Goal: Browse casually: Explore the website without a specific task or goal

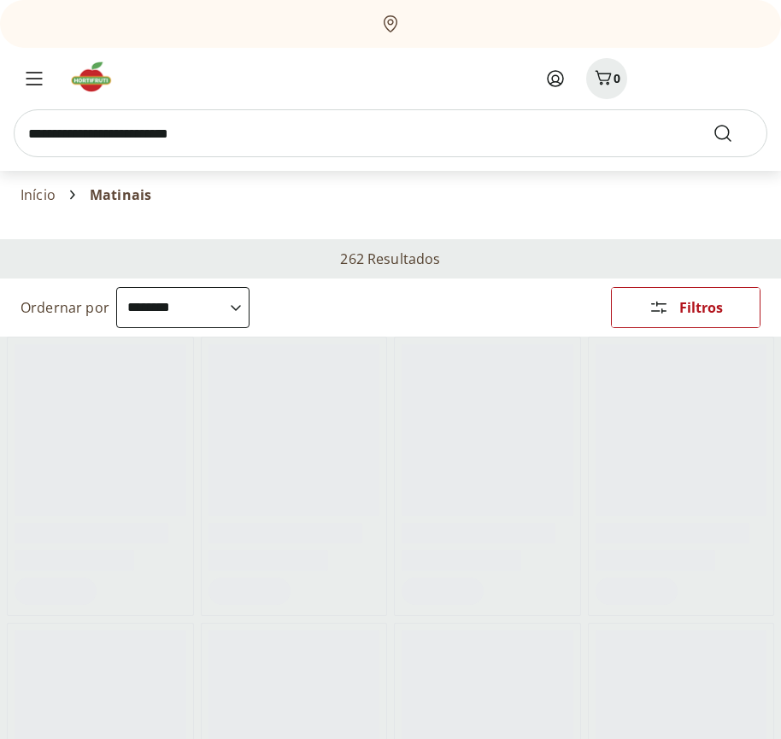
select select "**********"
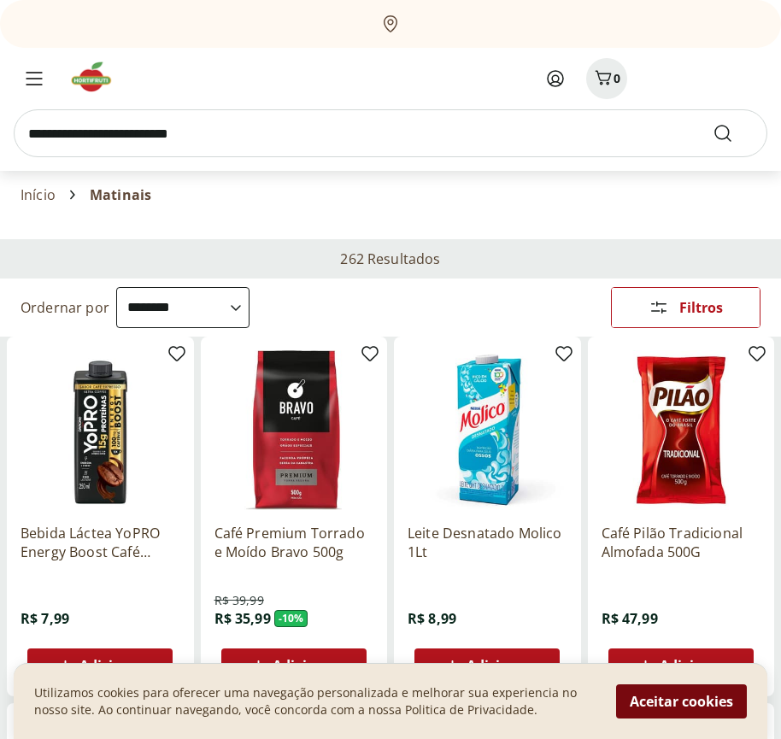
click at [681, 701] on button "Aceitar cookies" at bounding box center [681, 701] width 131 height 34
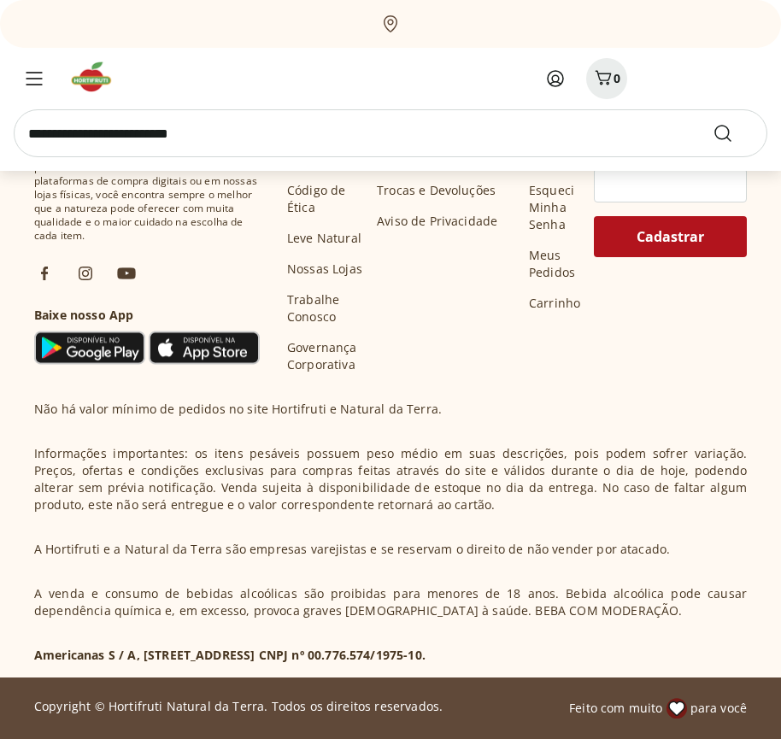
scroll to position [847, 0]
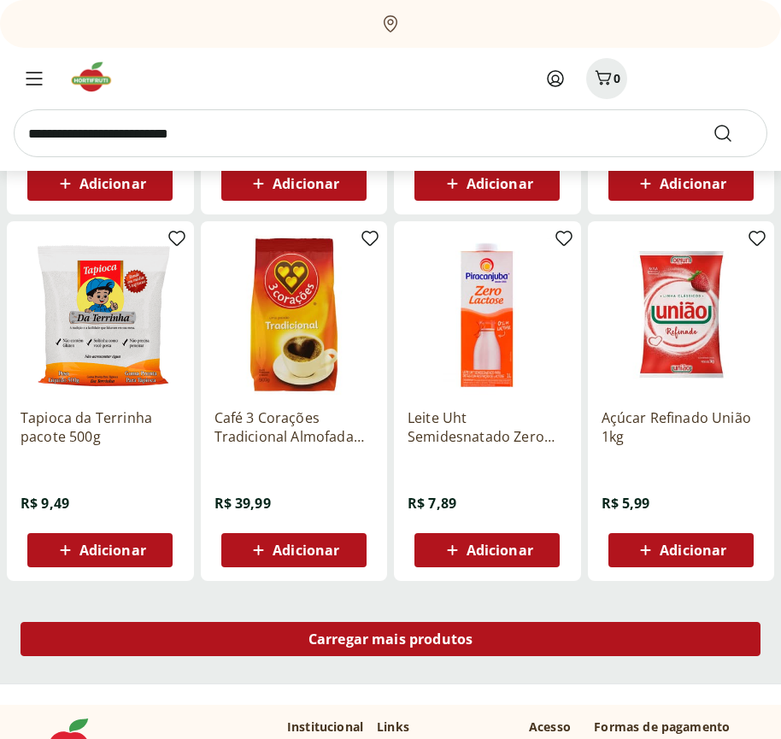
click at [390, 641] on span "Carregar mais produtos" at bounding box center [390, 639] width 165 height 14
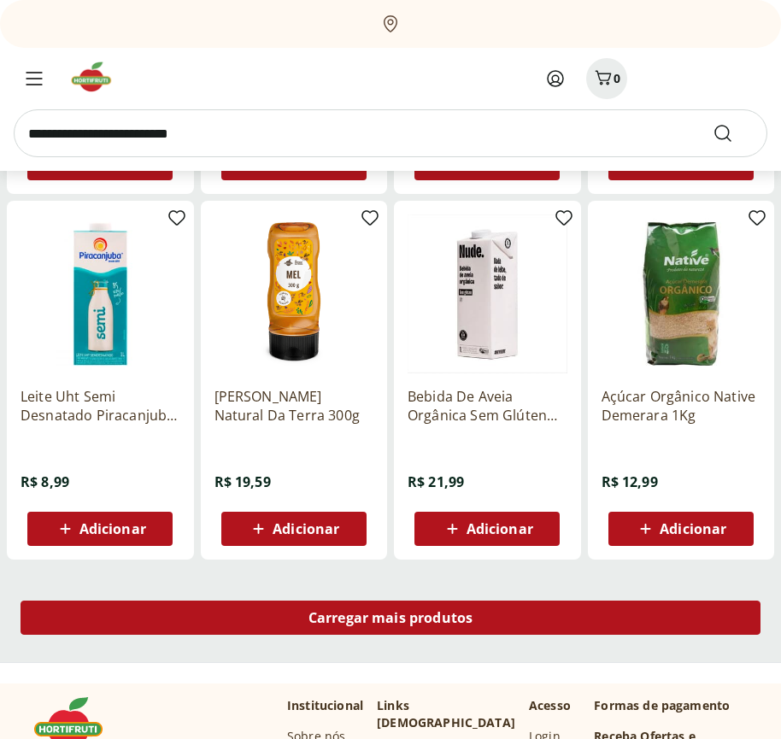
scroll to position [1952, 0]
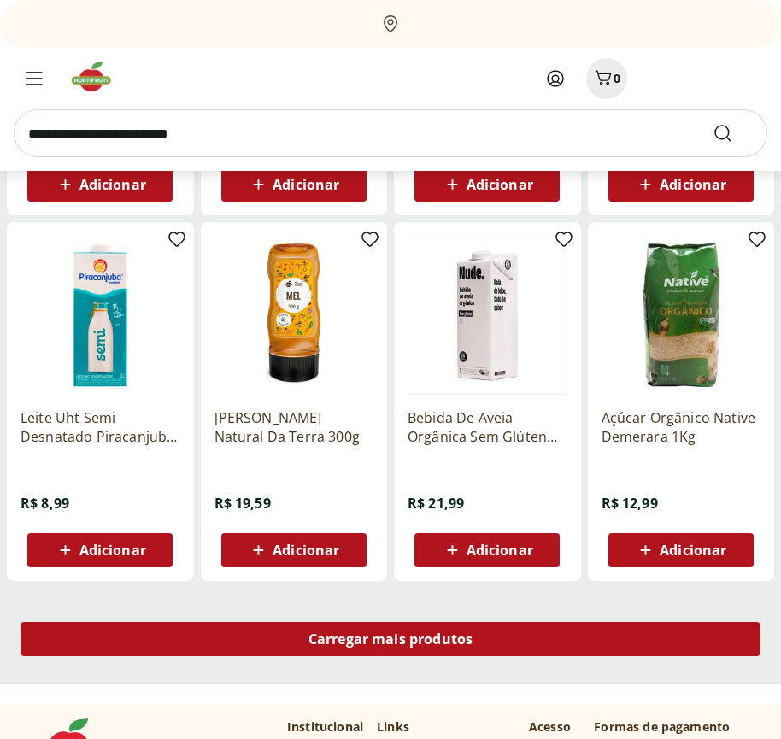
click at [390, 639] on span "Carregar mais produtos" at bounding box center [390, 639] width 165 height 14
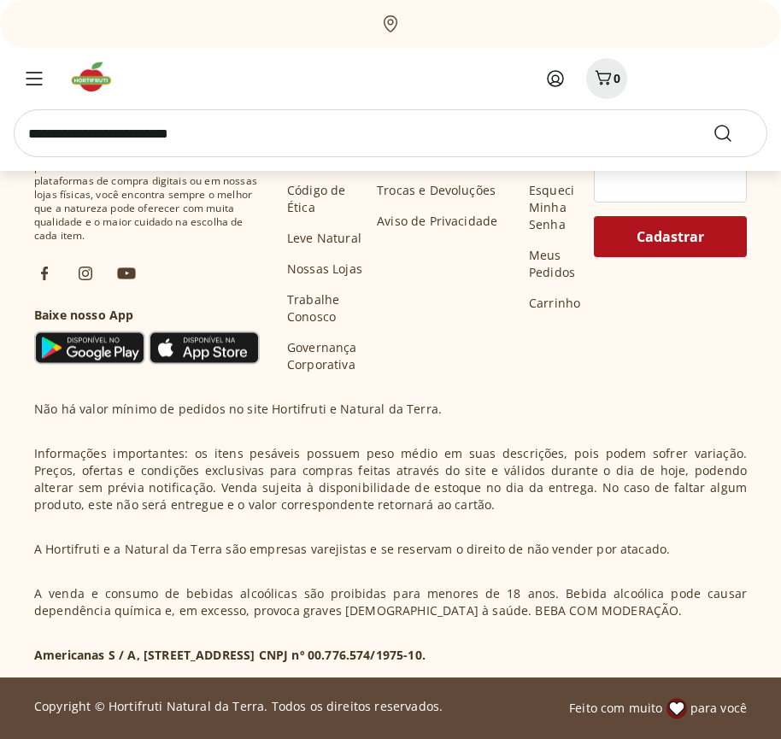
scroll to position [3057, 0]
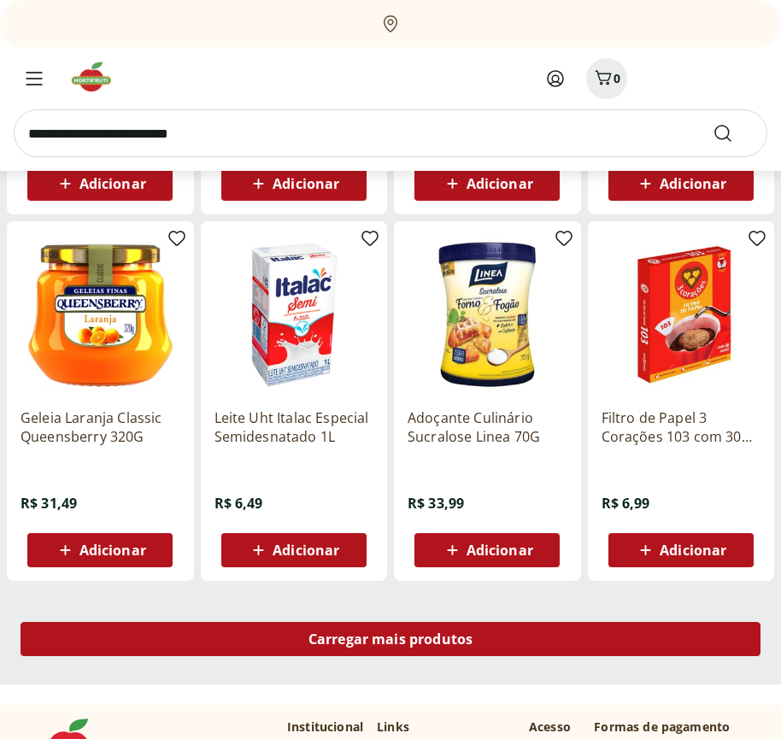
click at [390, 641] on span "Carregar mais produtos" at bounding box center [390, 639] width 165 height 14
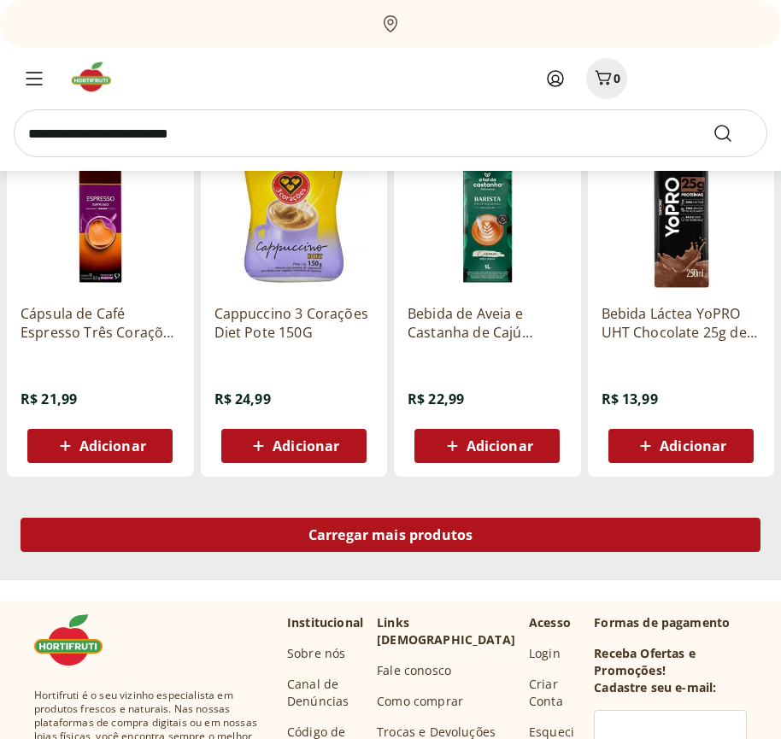
scroll to position [4161, 0]
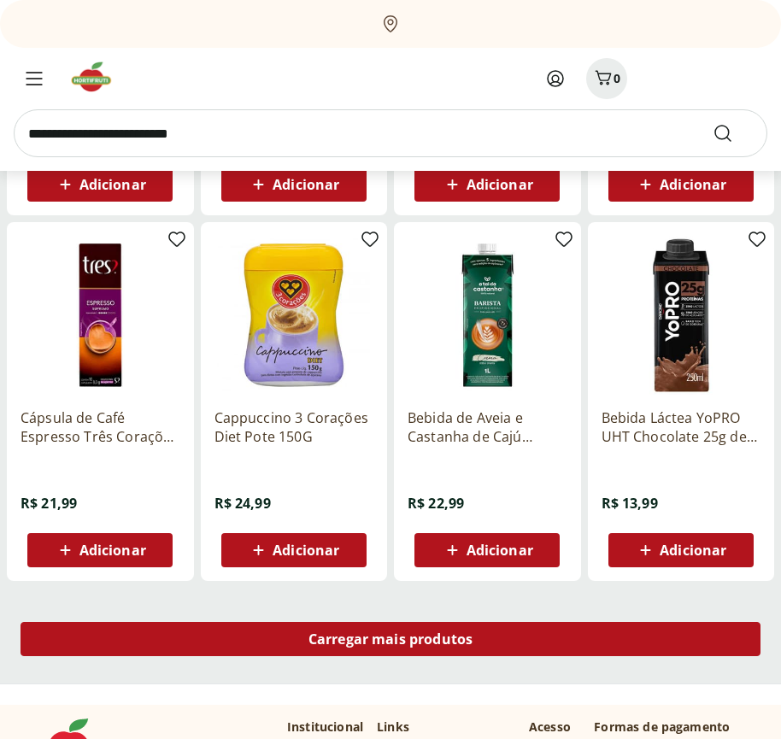
click at [390, 639] on span "Carregar mais produtos" at bounding box center [390, 639] width 165 height 14
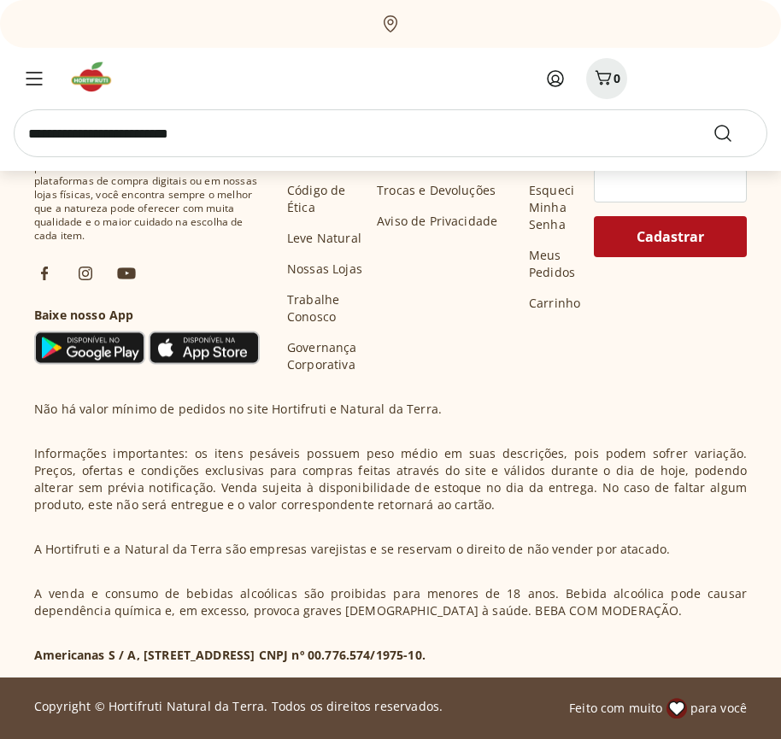
scroll to position [5266, 0]
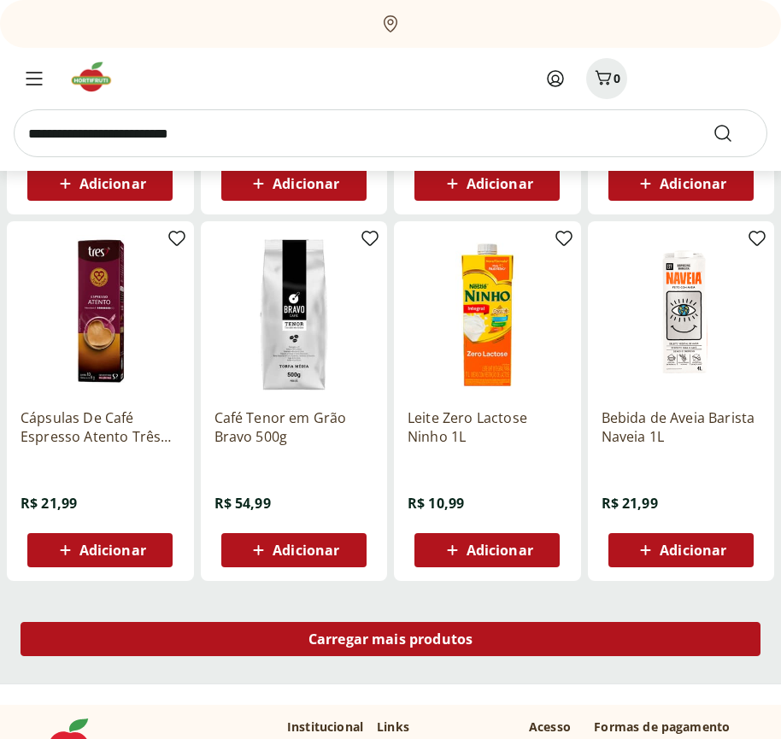
click at [390, 641] on span "Carregar mais produtos" at bounding box center [390, 639] width 165 height 14
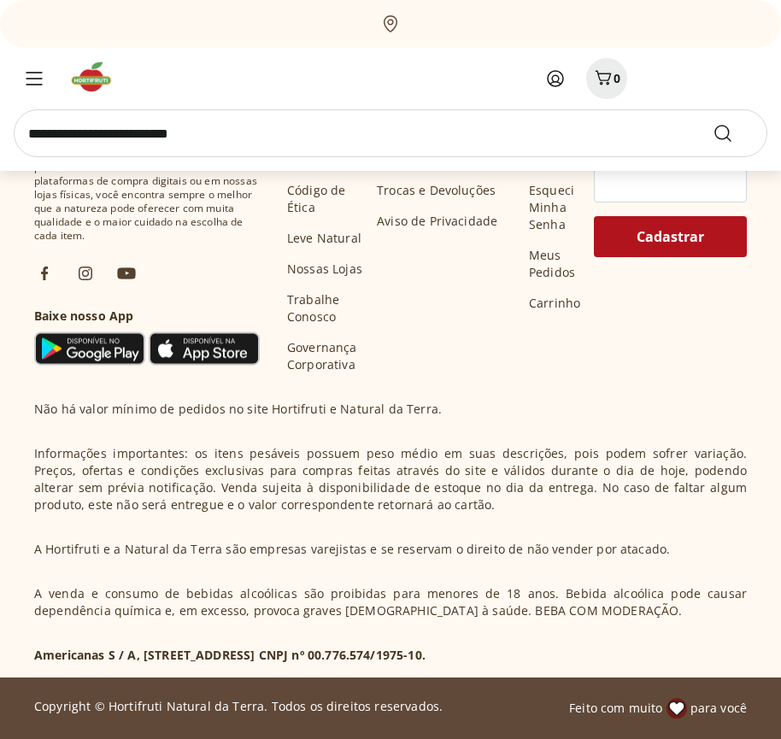
scroll to position [6371, 0]
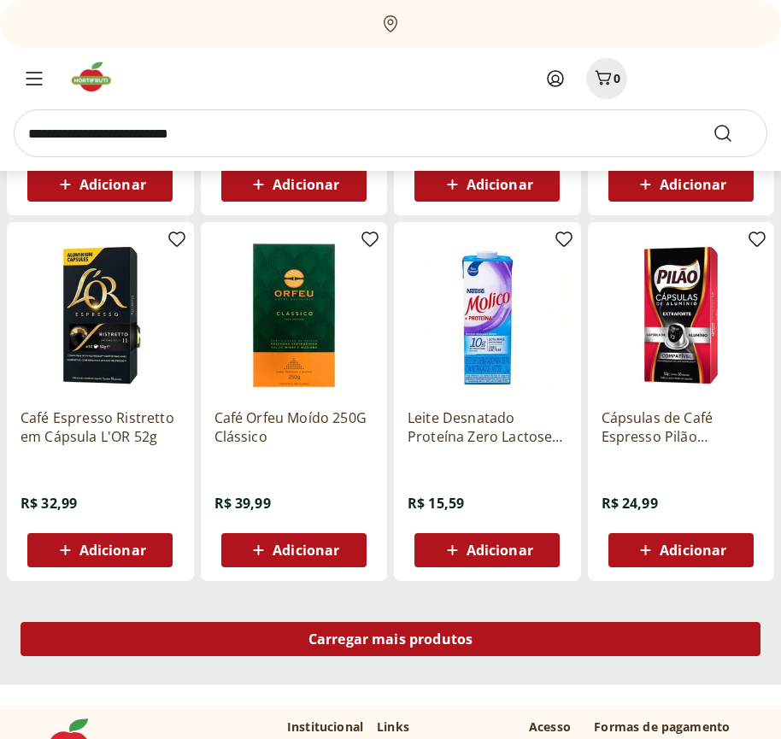
click at [390, 639] on span "Carregar mais produtos" at bounding box center [390, 639] width 165 height 14
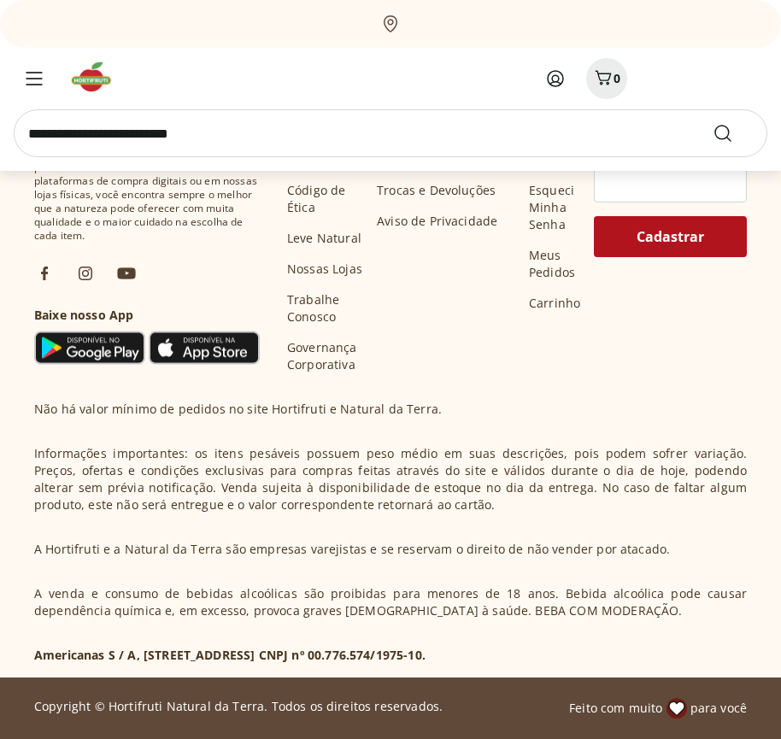
scroll to position [7476, 0]
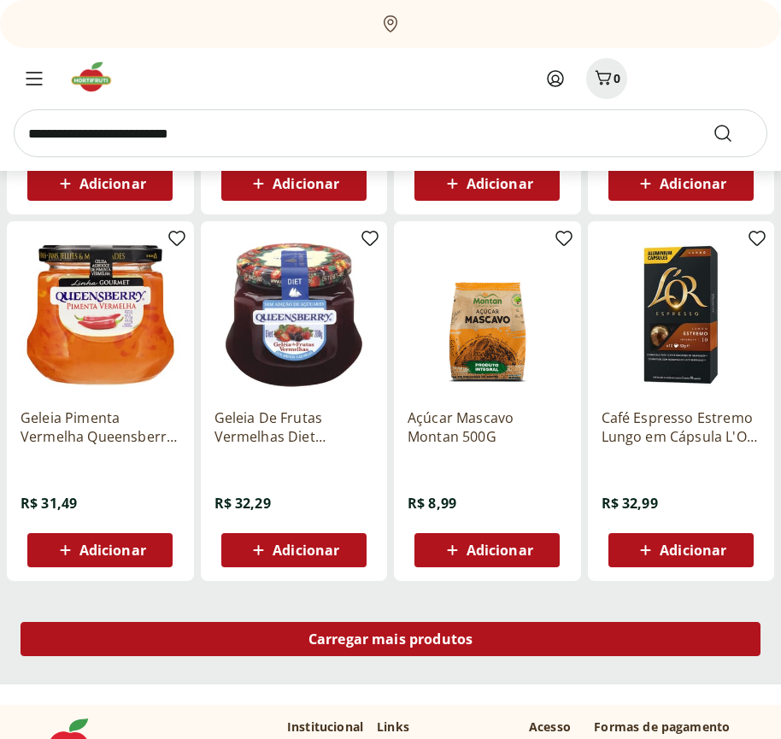
click at [390, 641] on span "Carregar mais produtos" at bounding box center [390, 639] width 165 height 14
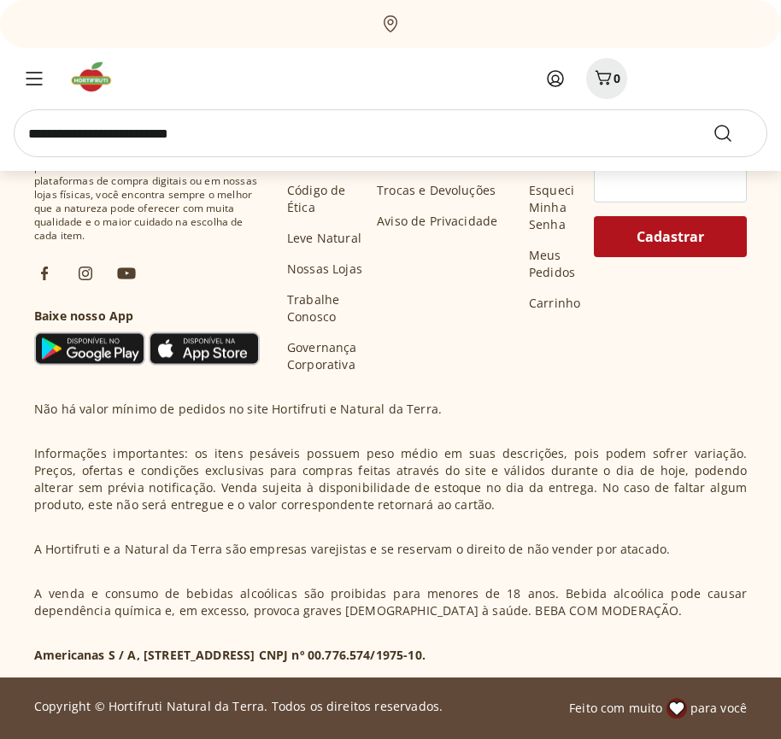
scroll to position [8580, 0]
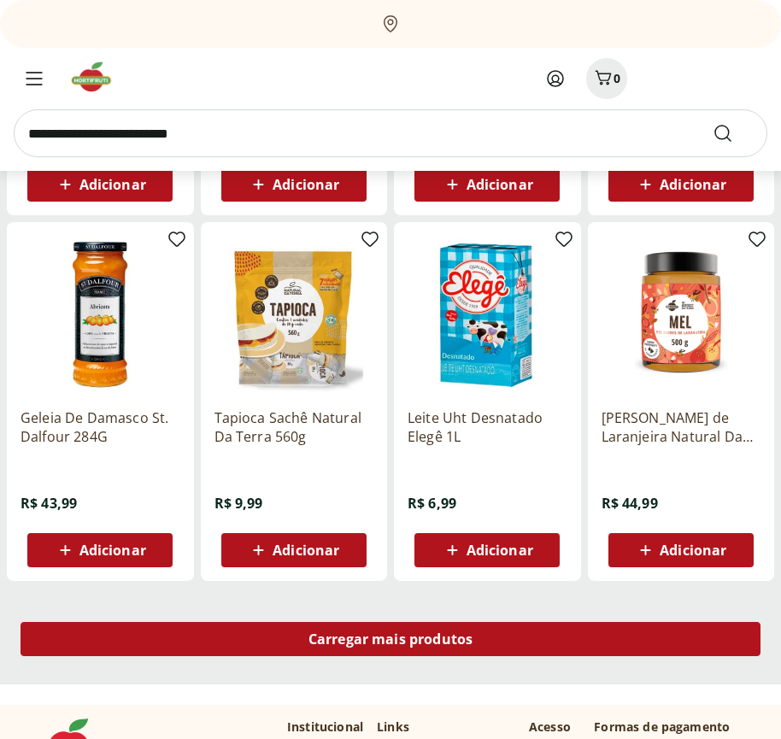
click at [390, 639] on span "Carregar mais produtos" at bounding box center [390, 639] width 165 height 14
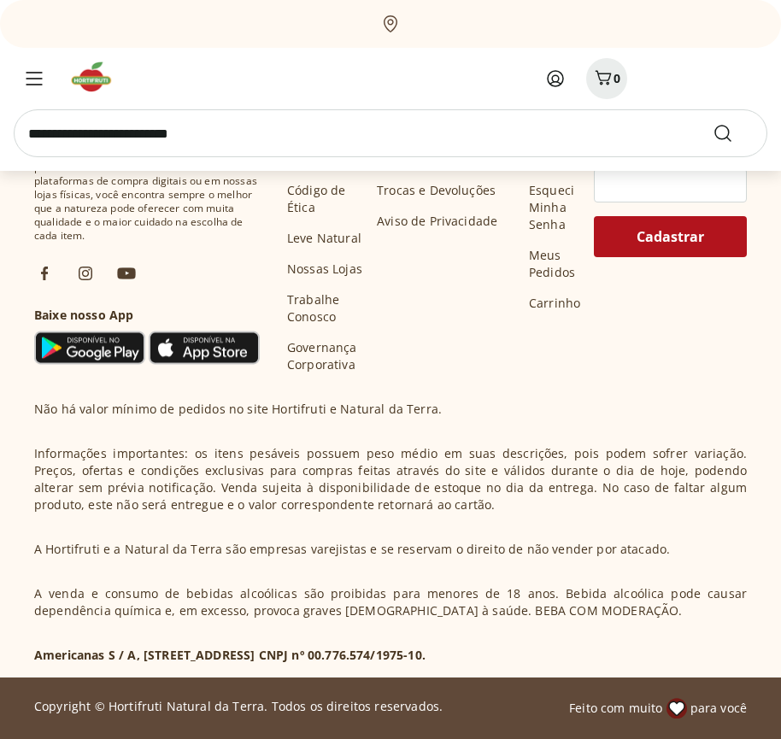
scroll to position [9685, 0]
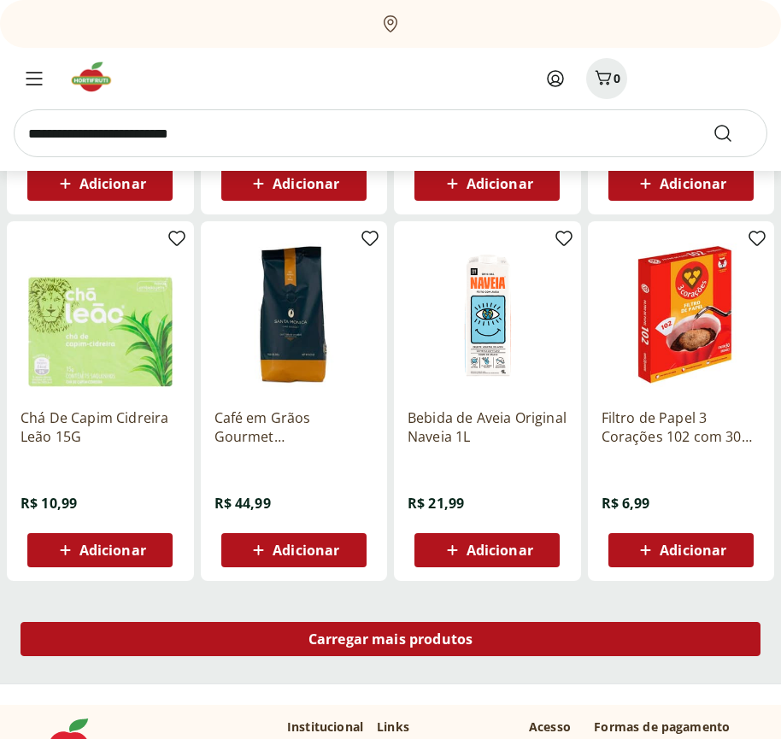
click at [390, 641] on span "Carregar mais produtos" at bounding box center [390, 639] width 165 height 14
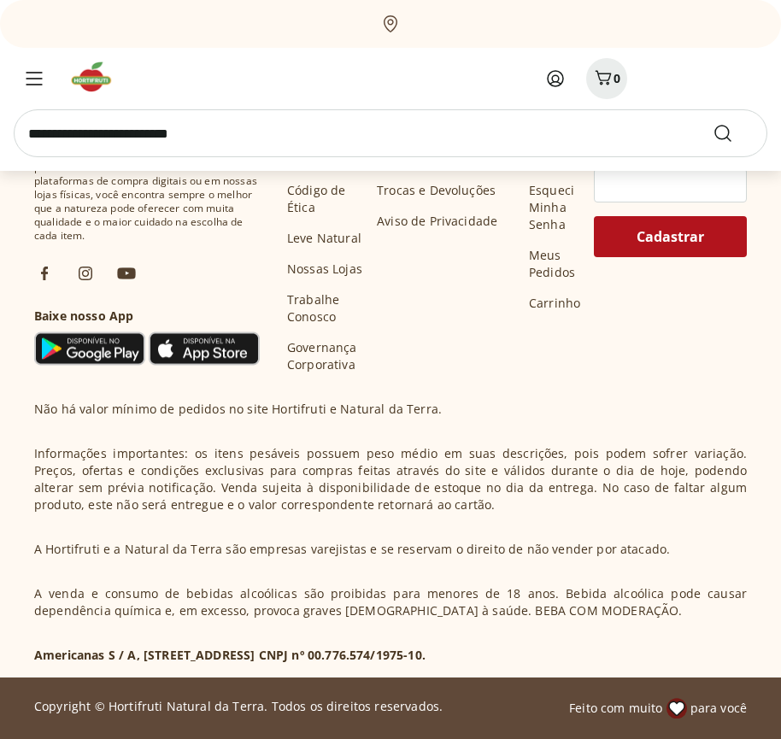
scroll to position [10790, 0]
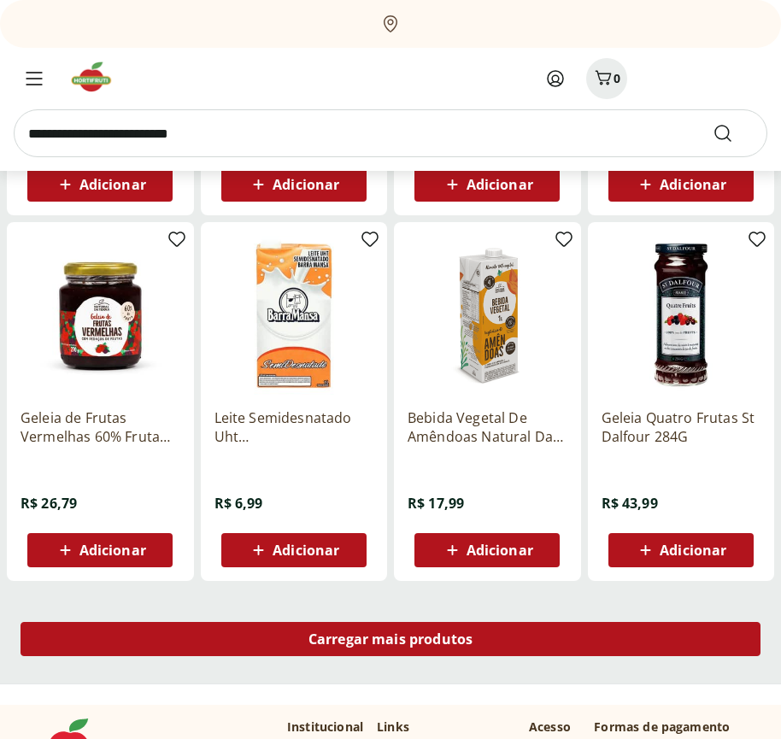
click at [390, 639] on span "Carregar mais produtos" at bounding box center [390, 639] width 165 height 14
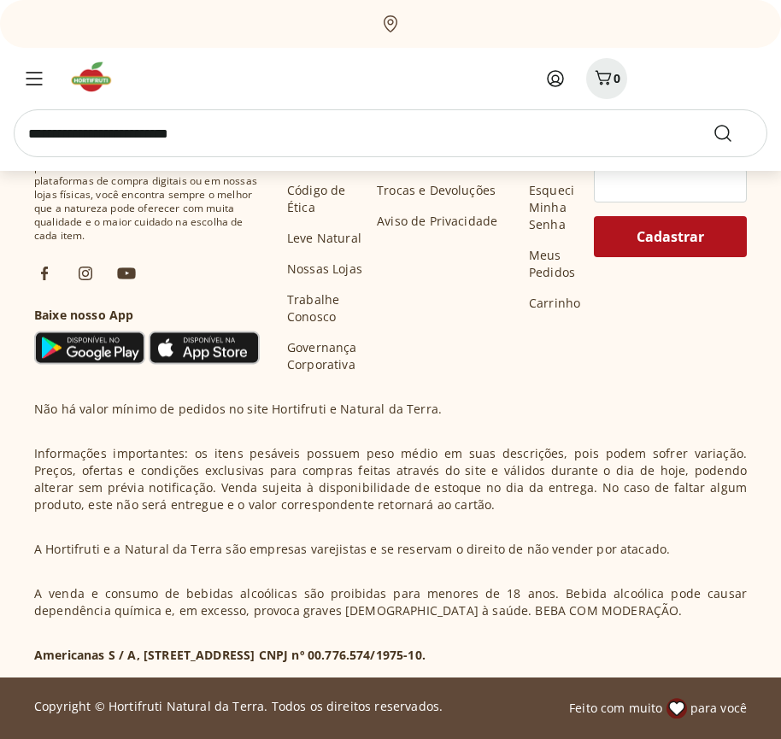
scroll to position [11895, 0]
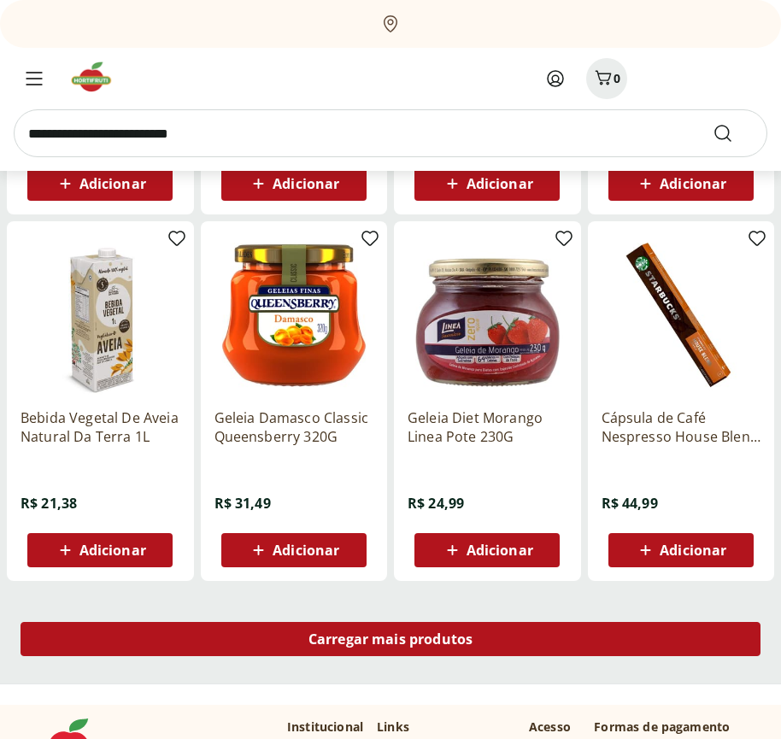
click at [390, 641] on span "Carregar mais produtos" at bounding box center [390, 639] width 165 height 14
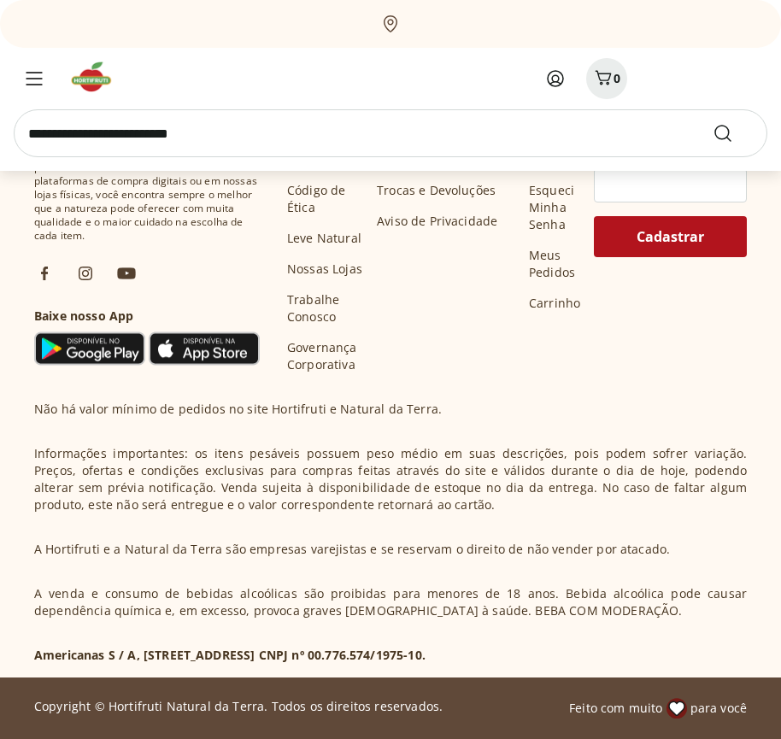
scroll to position [12999, 0]
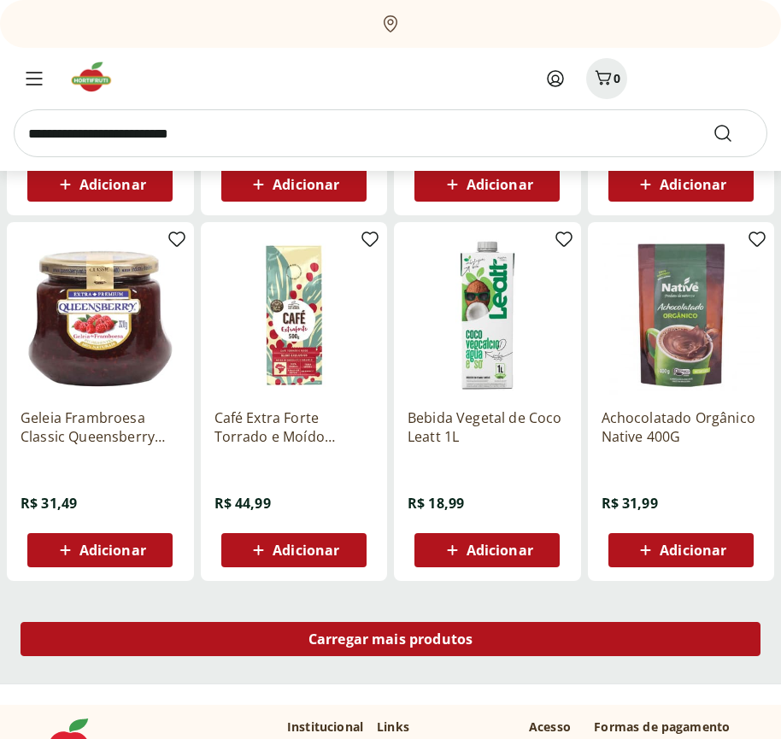
click at [390, 639] on span "Carregar mais produtos" at bounding box center [390, 639] width 165 height 14
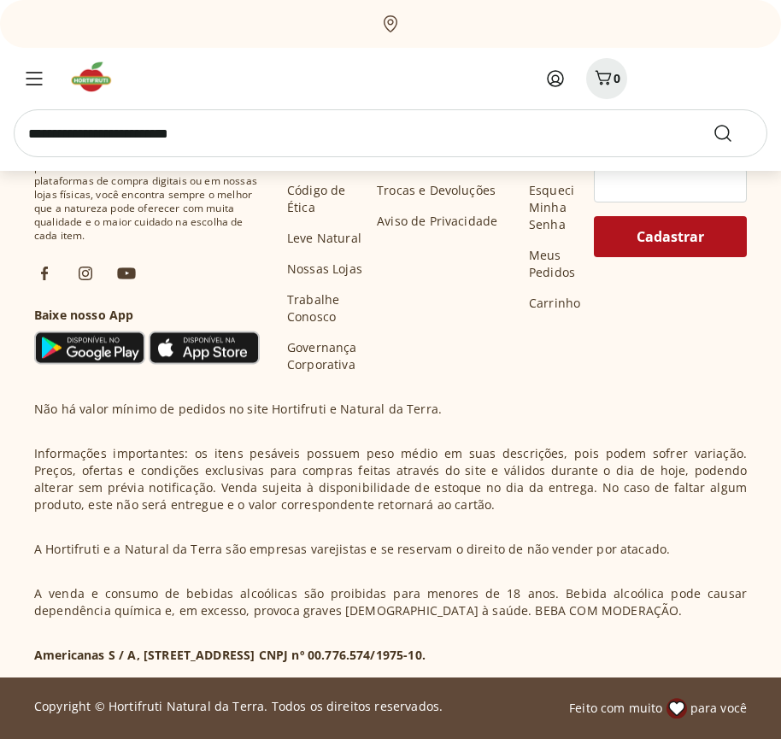
scroll to position [14104, 0]
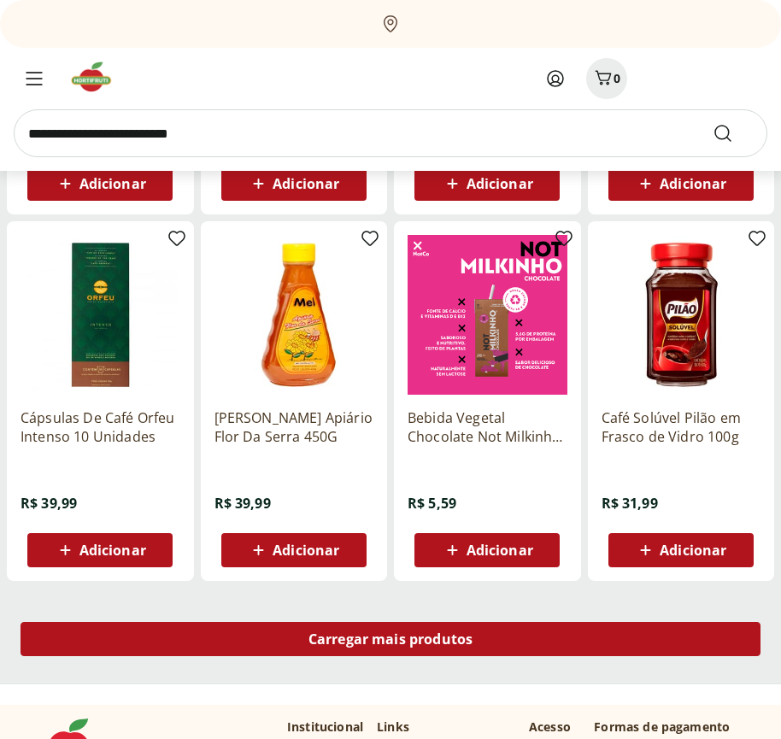
click at [390, 641] on span "Carregar mais produtos" at bounding box center [390, 639] width 165 height 14
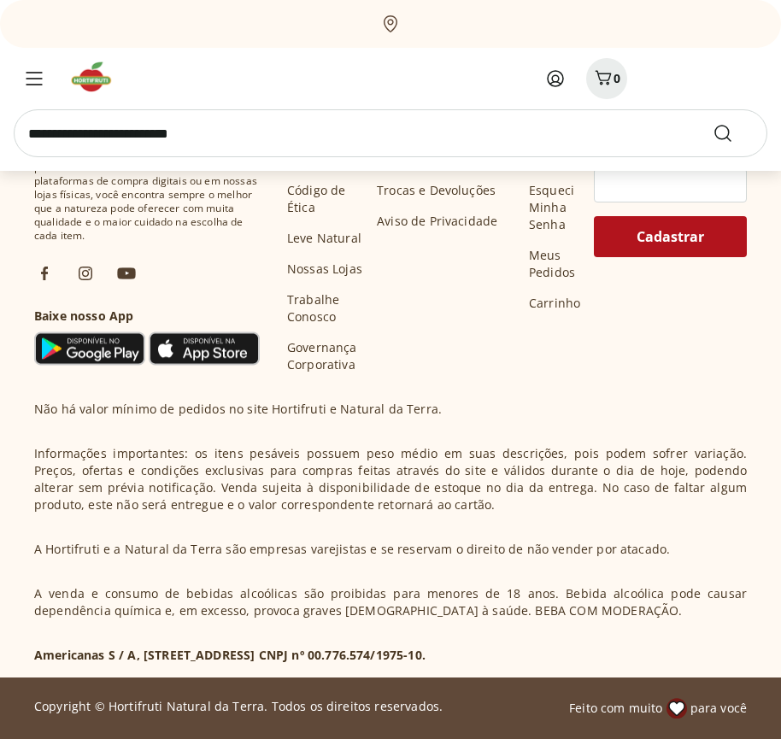
scroll to position [15209, 0]
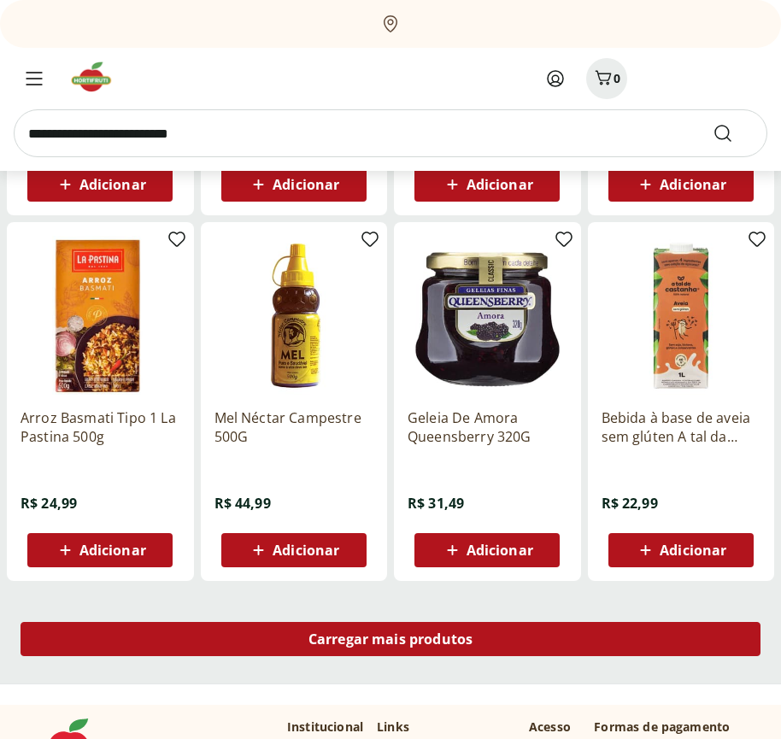
click at [390, 639] on span "Carregar mais produtos" at bounding box center [390, 639] width 165 height 14
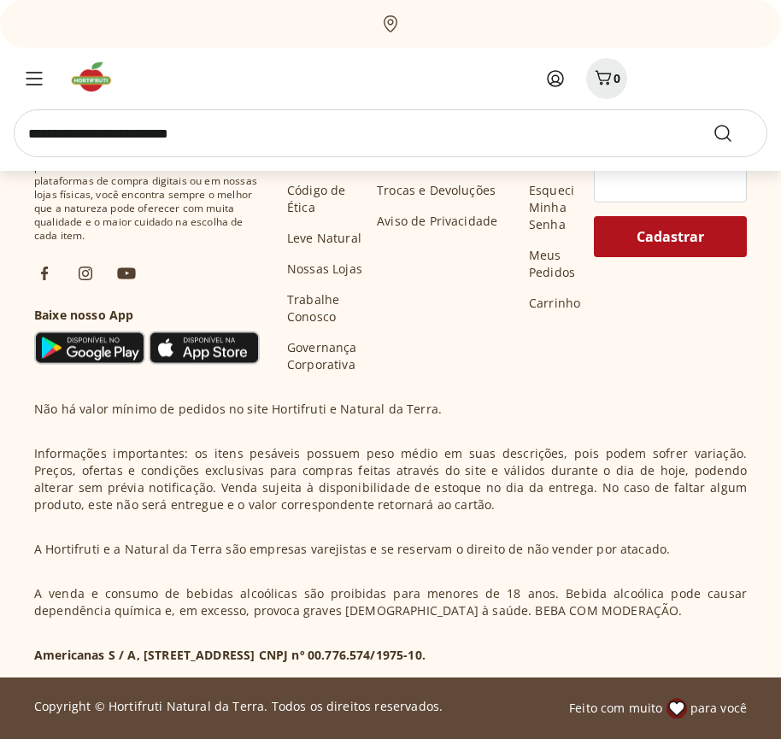
scroll to position [16314, 0]
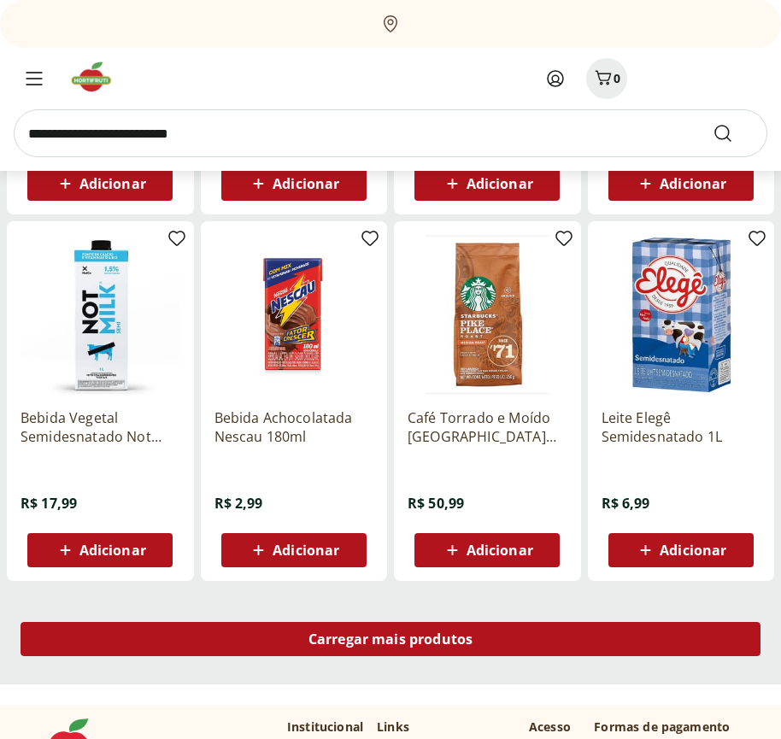
click at [390, 641] on span "Carregar mais produtos" at bounding box center [390, 639] width 165 height 14
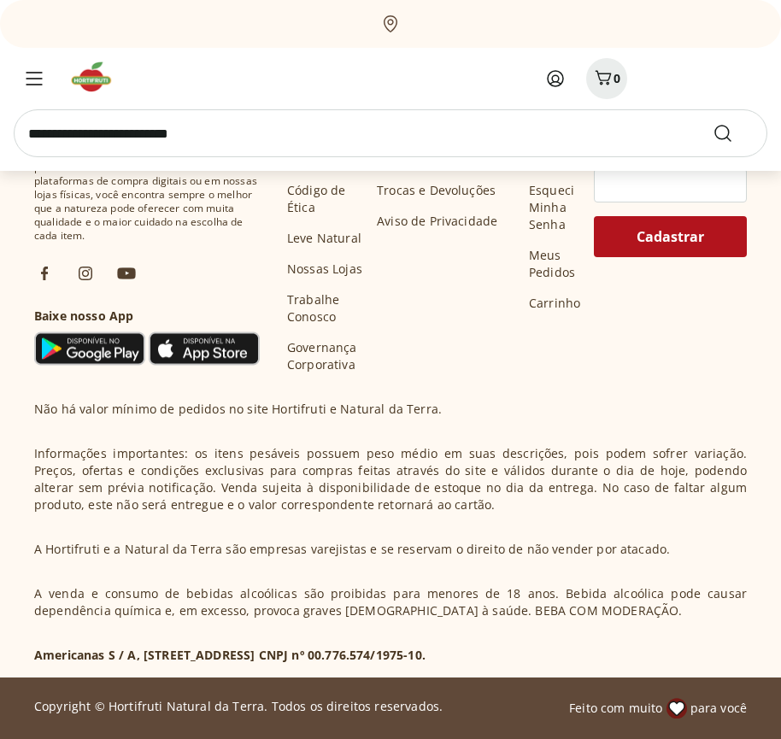
scroll to position [17418, 0]
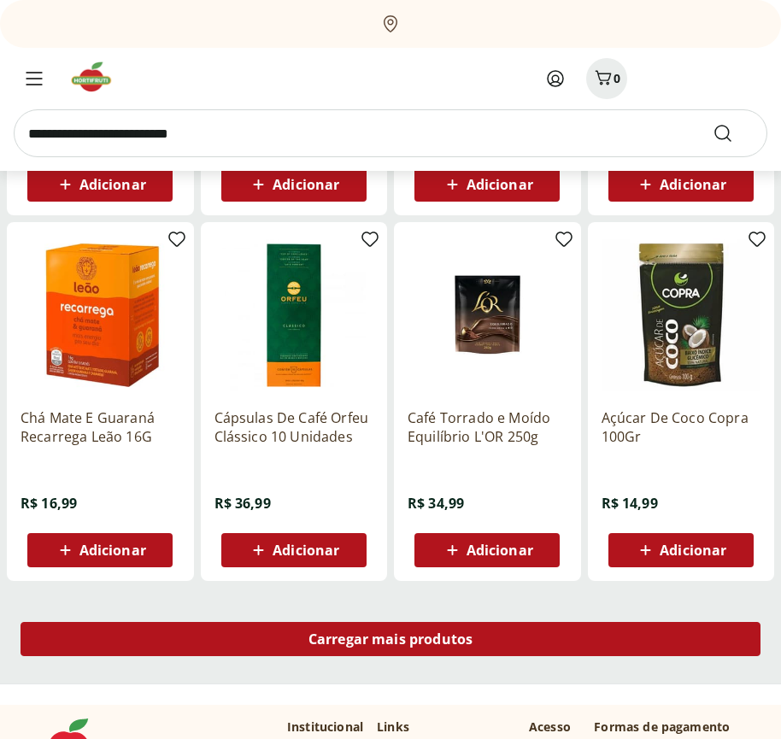
click at [390, 639] on span "Carregar mais produtos" at bounding box center [390, 639] width 165 height 14
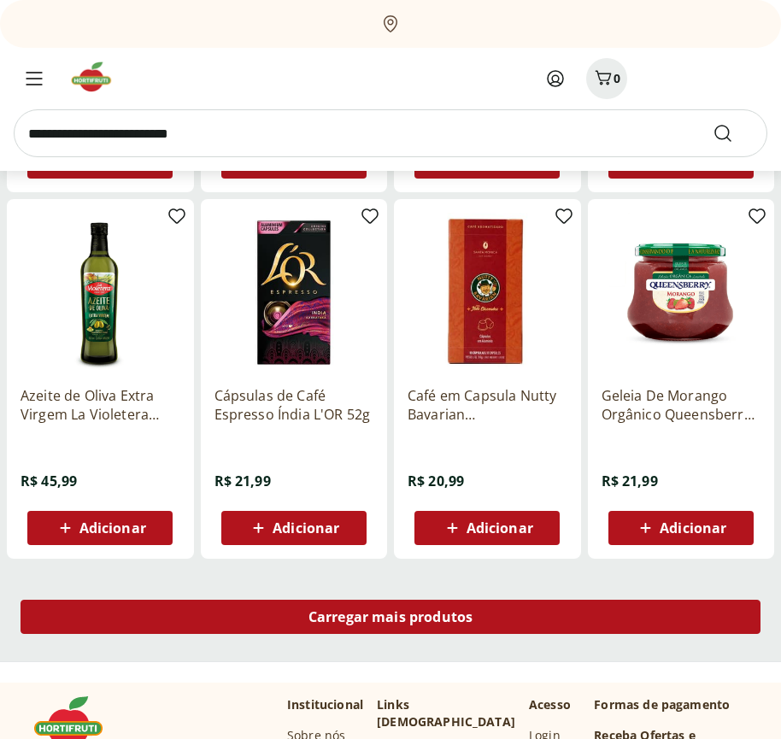
scroll to position [18524, 0]
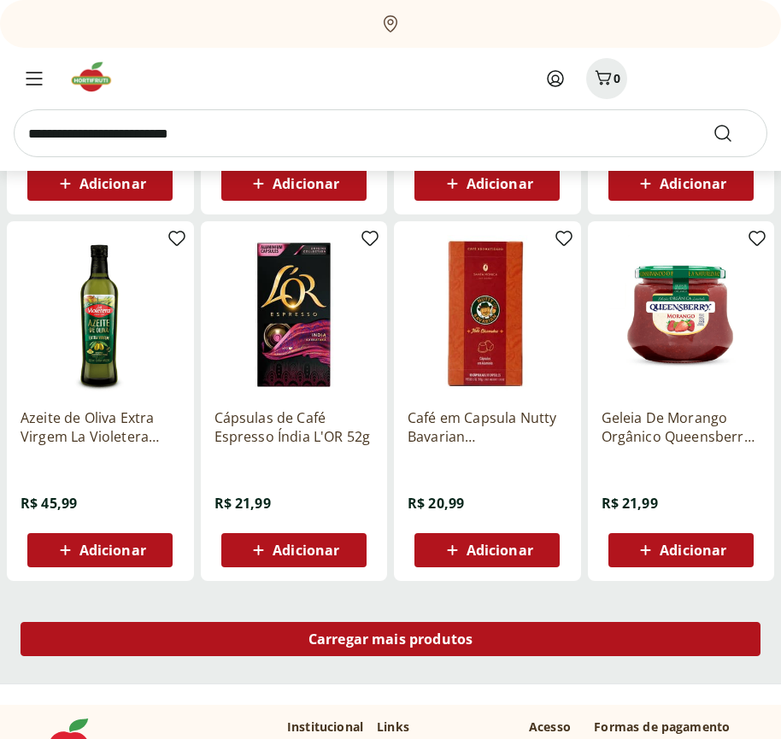
click at [390, 641] on span "Carregar mais produtos" at bounding box center [390, 639] width 165 height 14
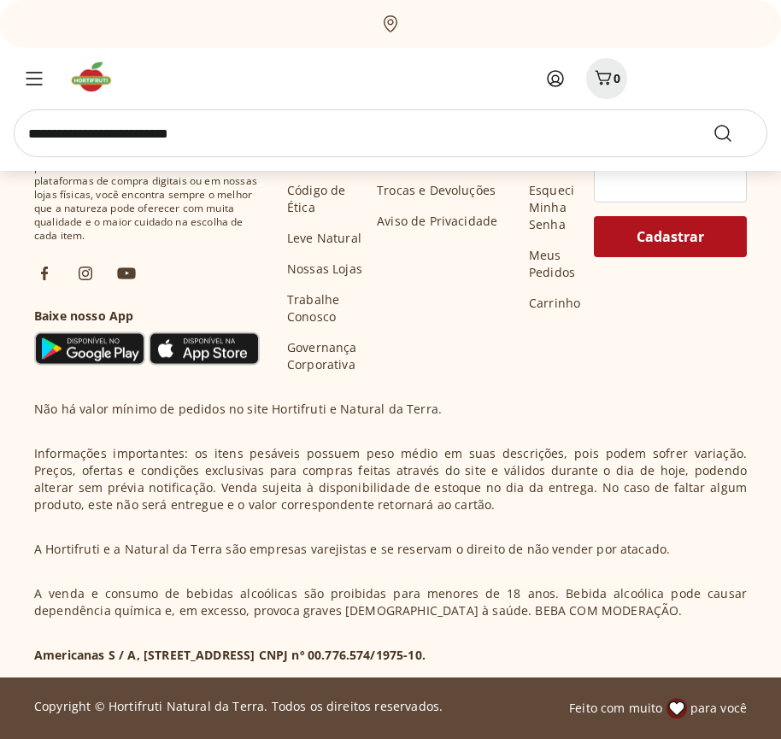
scroll to position [19628, 0]
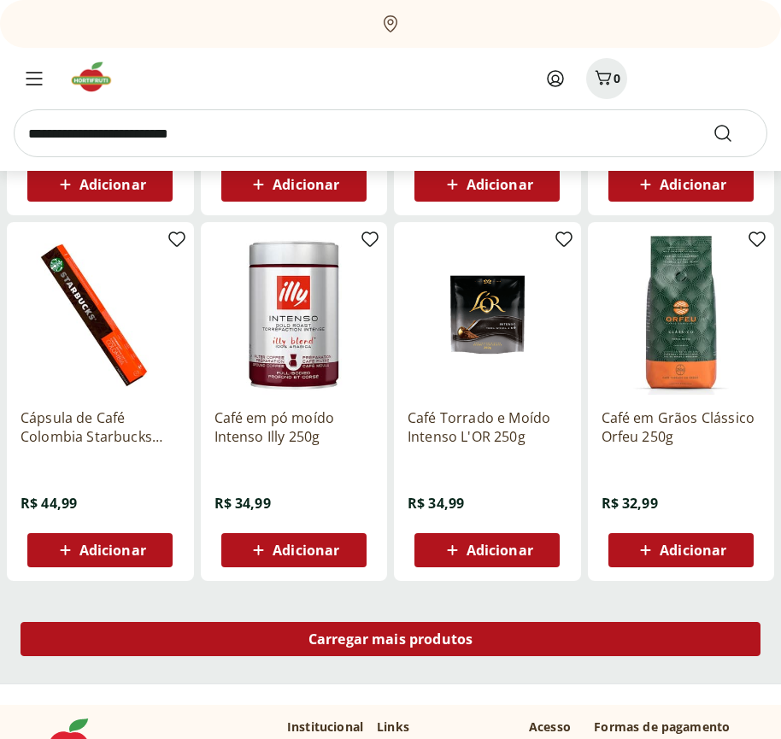
click at [390, 639] on span "Carregar mais produtos" at bounding box center [390, 639] width 165 height 14
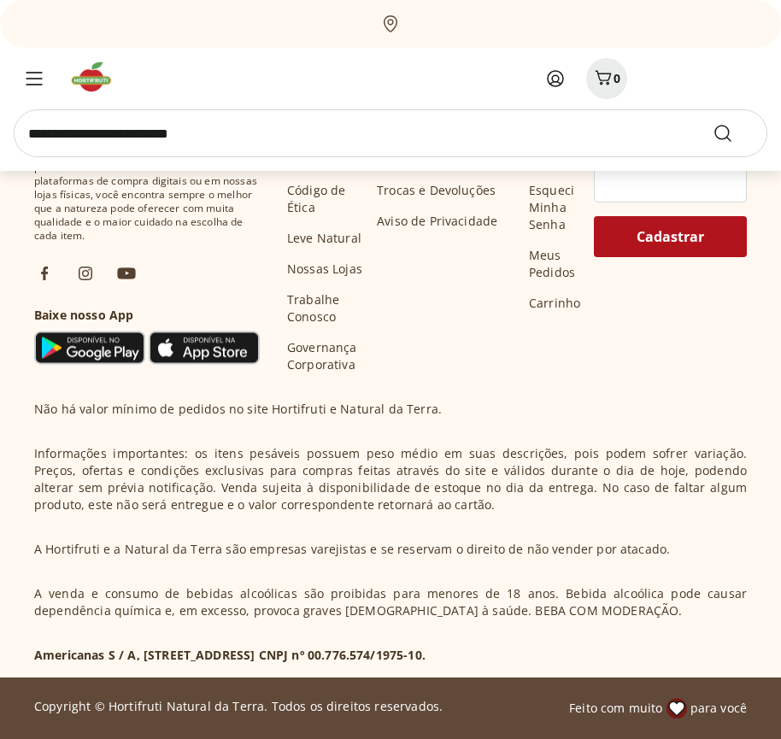
scroll to position [20733, 0]
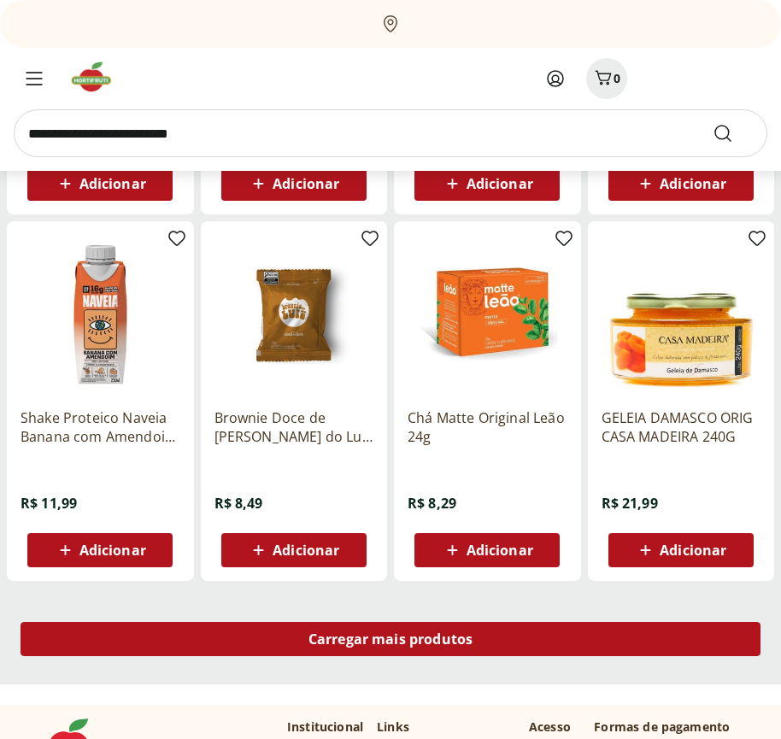
click at [390, 641] on span "Carregar mais produtos" at bounding box center [390, 639] width 165 height 14
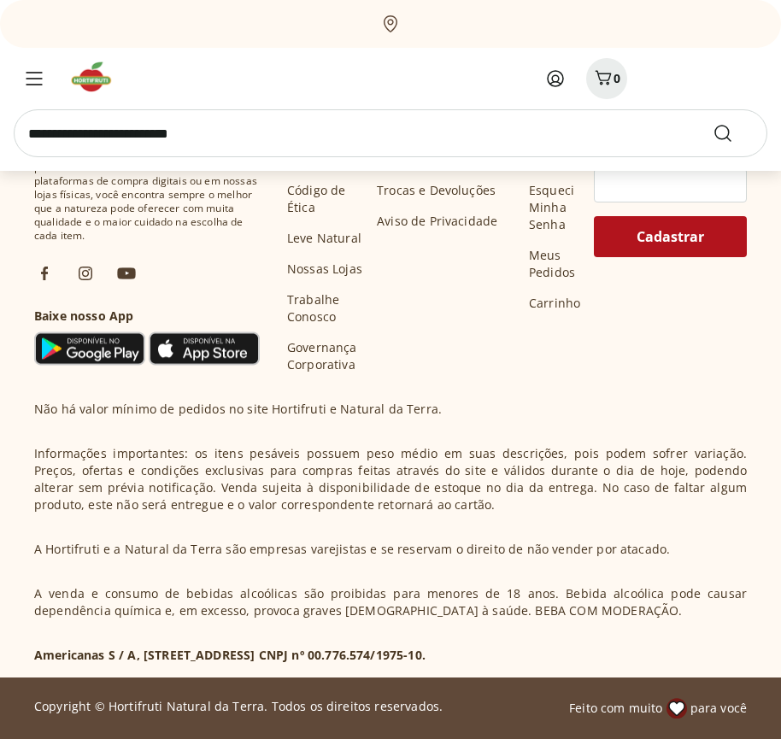
scroll to position [21837, 0]
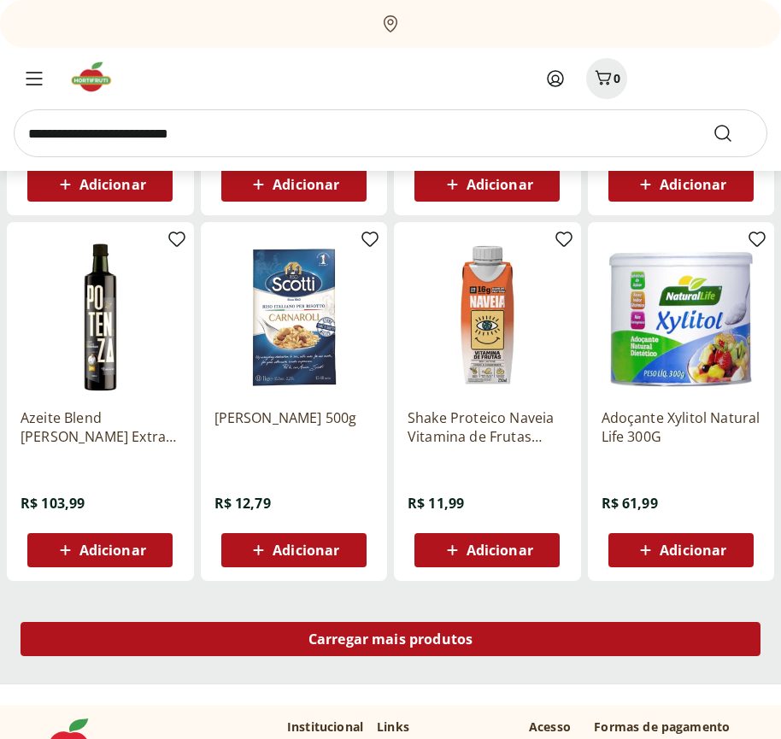
click at [390, 639] on span "Carregar mais produtos" at bounding box center [390, 639] width 165 height 14
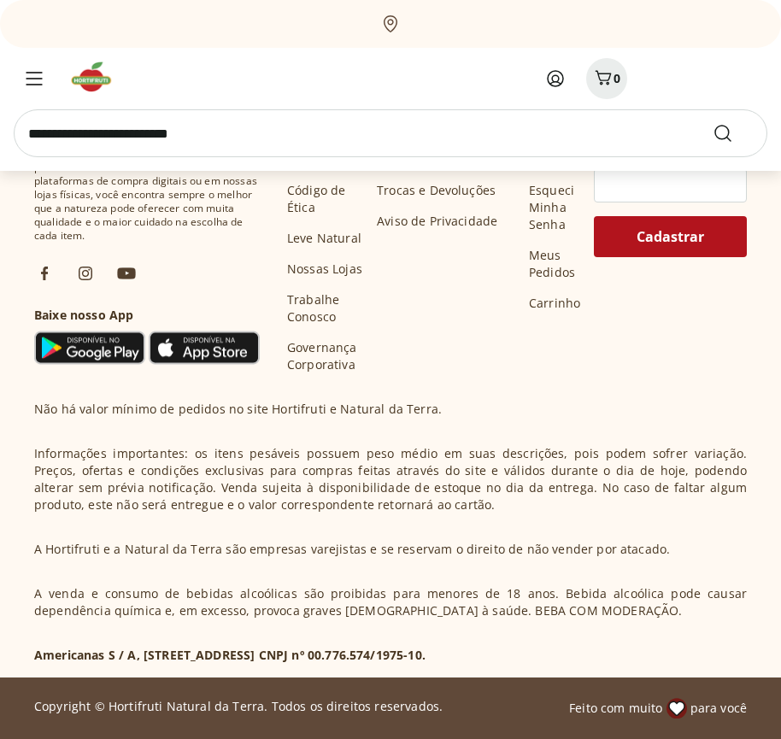
scroll to position [22943, 0]
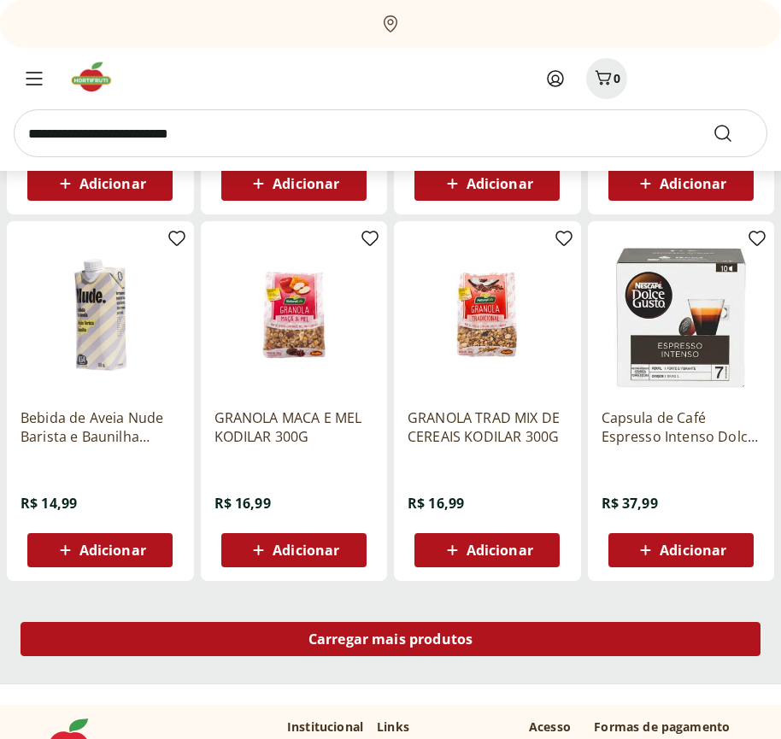
click at [390, 641] on span "Carregar mais produtos" at bounding box center [390, 639] width 165 height 14
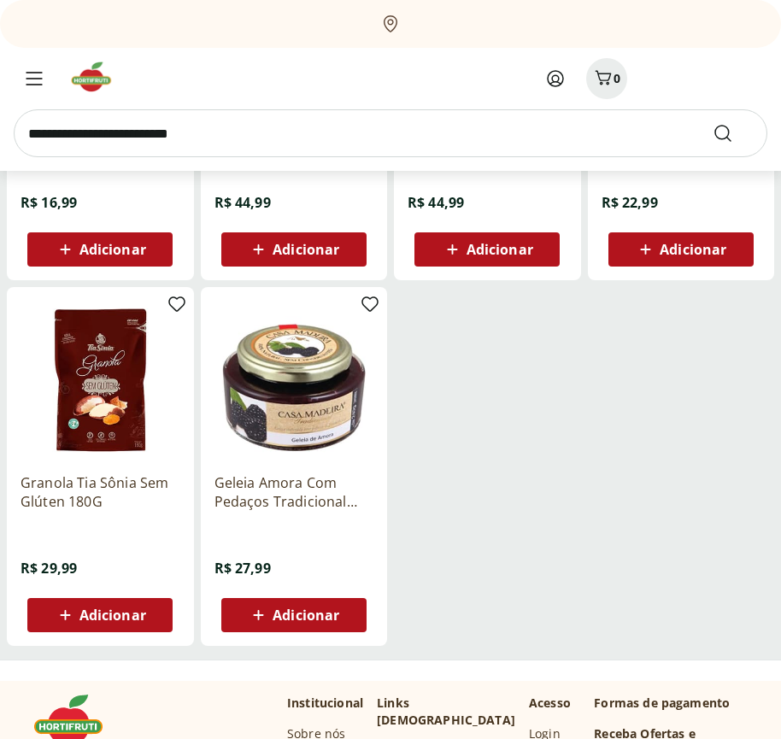
scroll to position [23958, 0]
